Goal: Check status: Check status

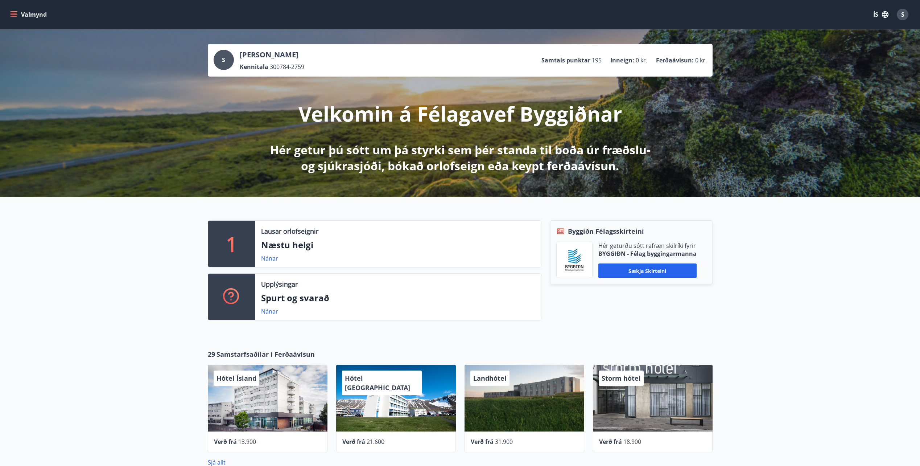
click at [11, 17] on icon "menu" at bounding box center [14, 16] width 7 height 1
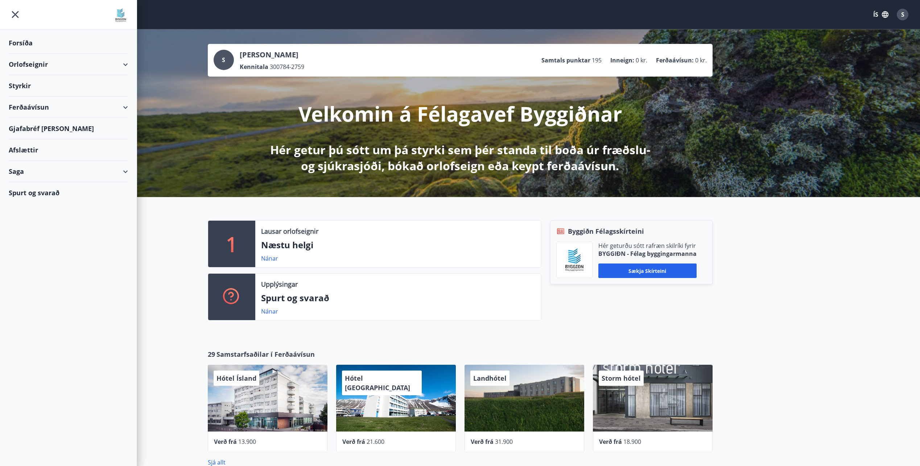
click at [126, 173] on div "Saga" at bounding box center [68, 171] width 119 height 21
click at [191, 40] on div "S [PERSON_NAME] Kennitala 300784-2759 Samtals punktar 195 Inneign : 0 kr. Ferða…" at bounding box center [460, 113] width 920 height 168
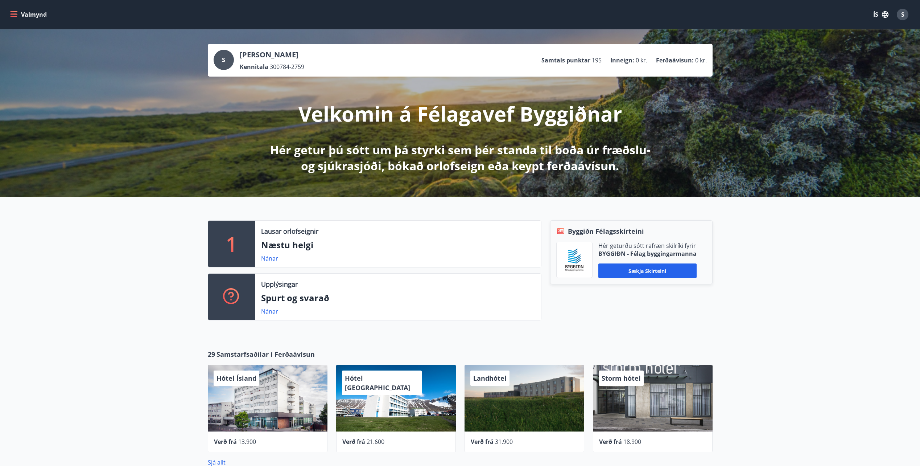
click at [36, 13] on button "Valmynd" at bounding box center [29, 14] width 41 height 13
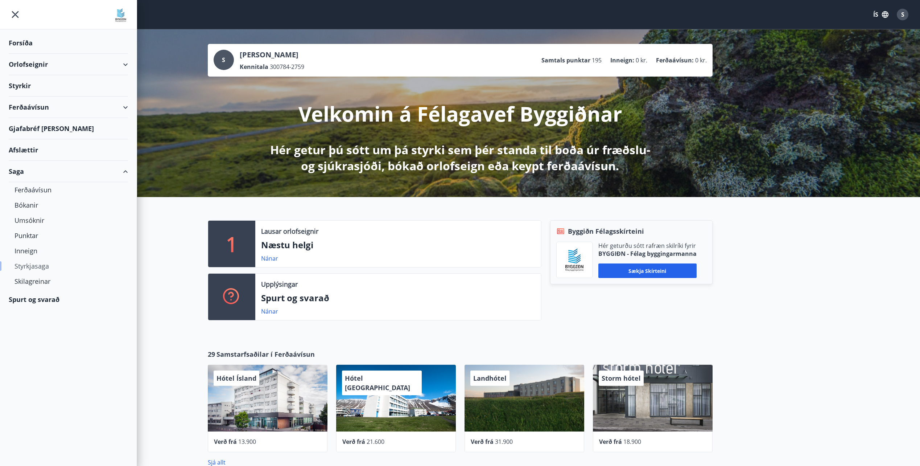
click at [43, 265] on div "Styrkjasaga" at bounding box center [69, 265] width 108 height 15
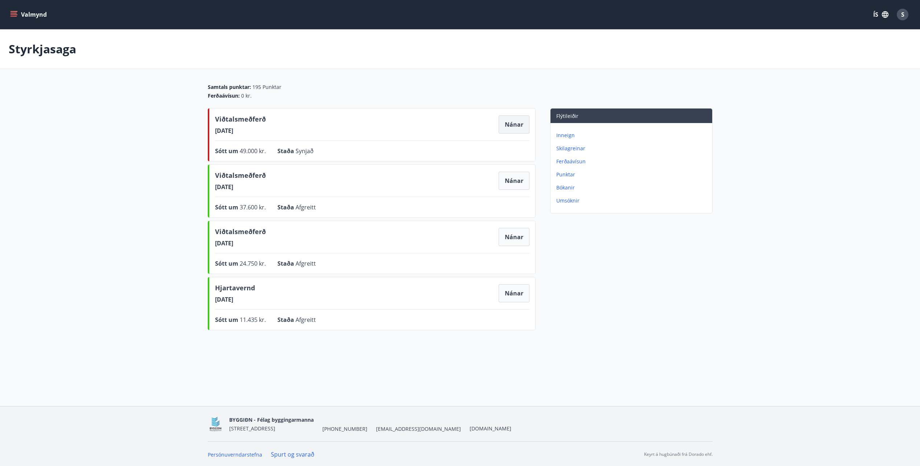
click at [521, 123] on button "Nánar" at bounding box center [514, 124] width 31 height 18
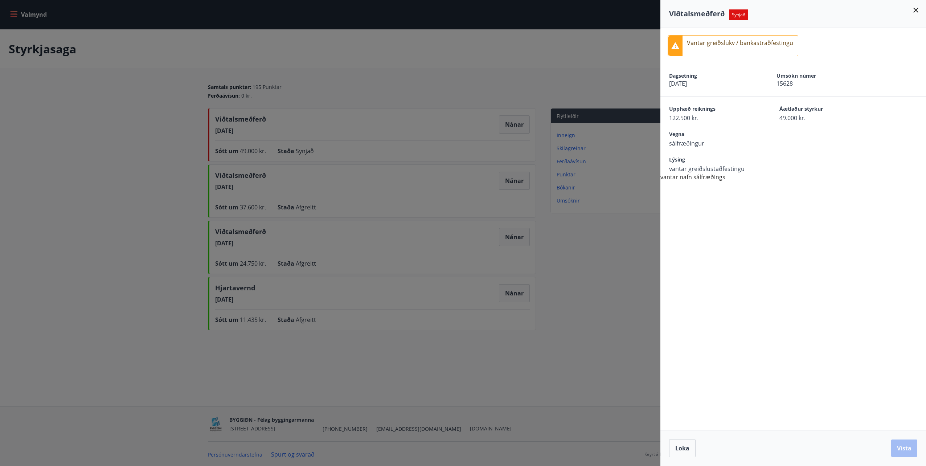
click at [912, 11] on icon at bounding box center [915, 10] width 9 height 9
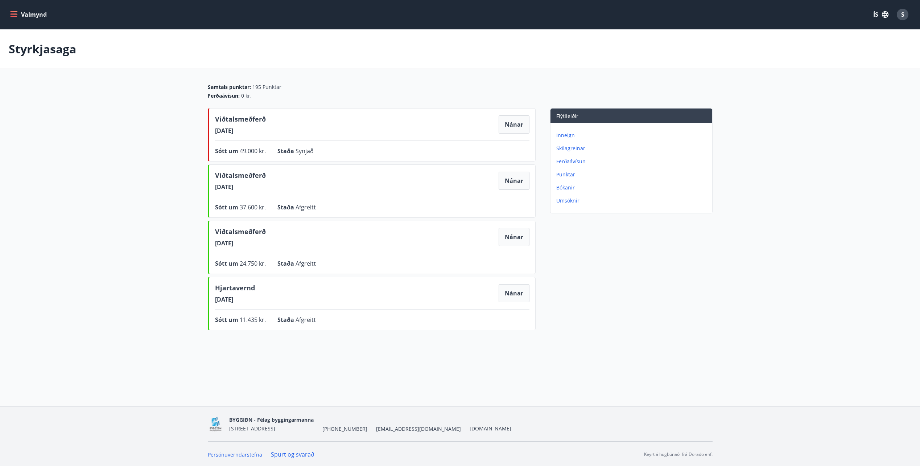
click at [15, 13] on icon "menu" at bounding box center [14, 13] width 7 height 1
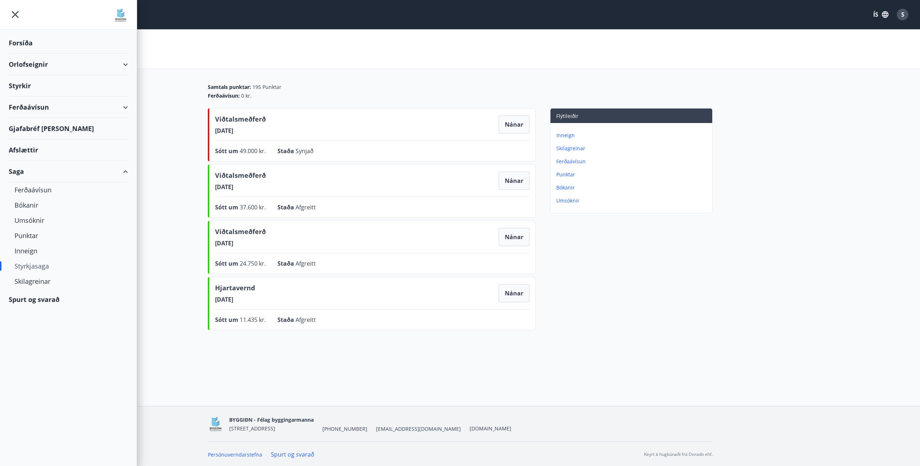
click at [17, 54] on div "Styrkir" at bounding box center [68, 42] width 119 height 21
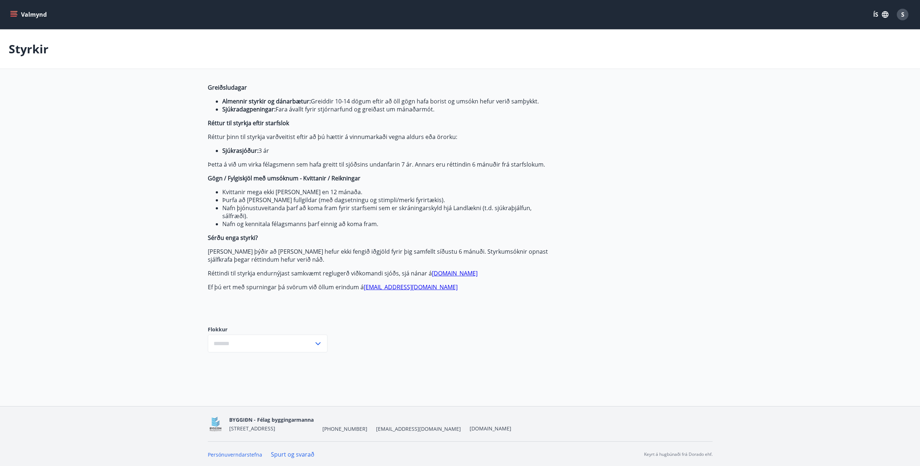
type input "***"
